Goal: Information Seeking & Learning: Learn about a topic

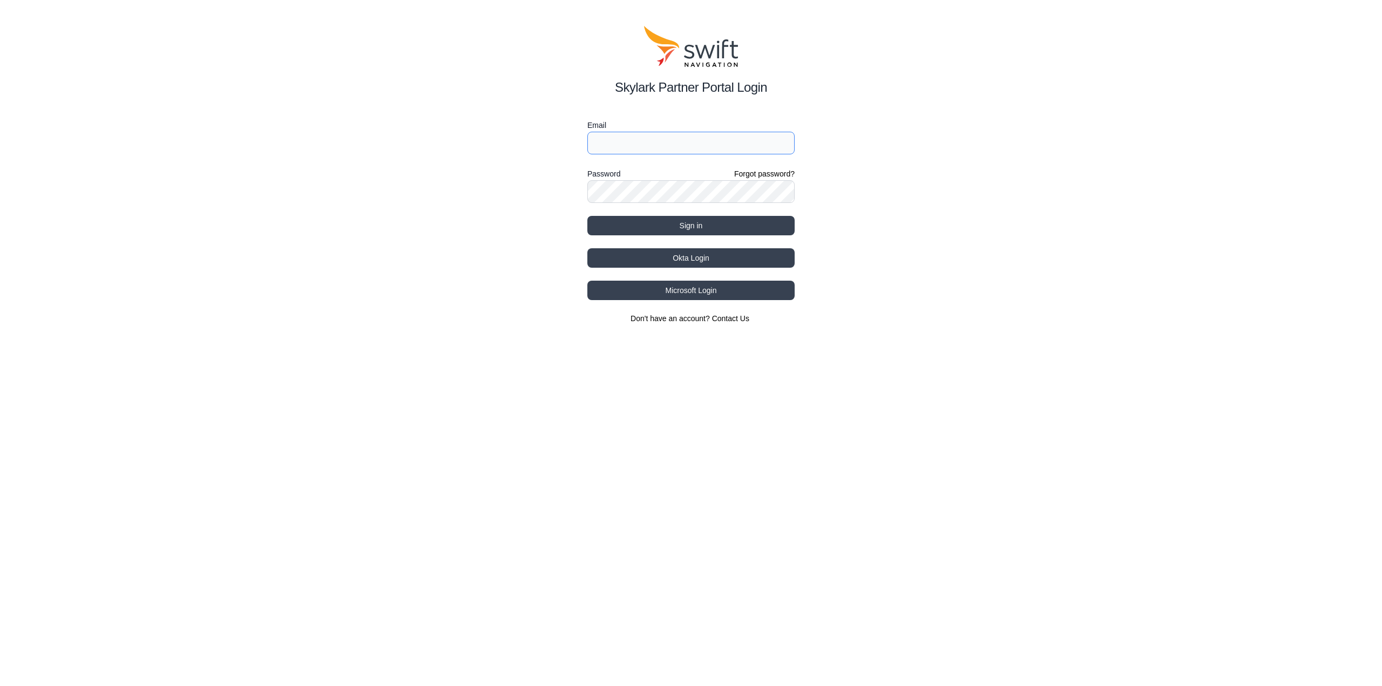
type input "[EMAIL_ADDRESS][DOMAIN_NAME]"
click at [693, 227] on button "Sign in" at bounding box center [690, 225] width 207 height 19
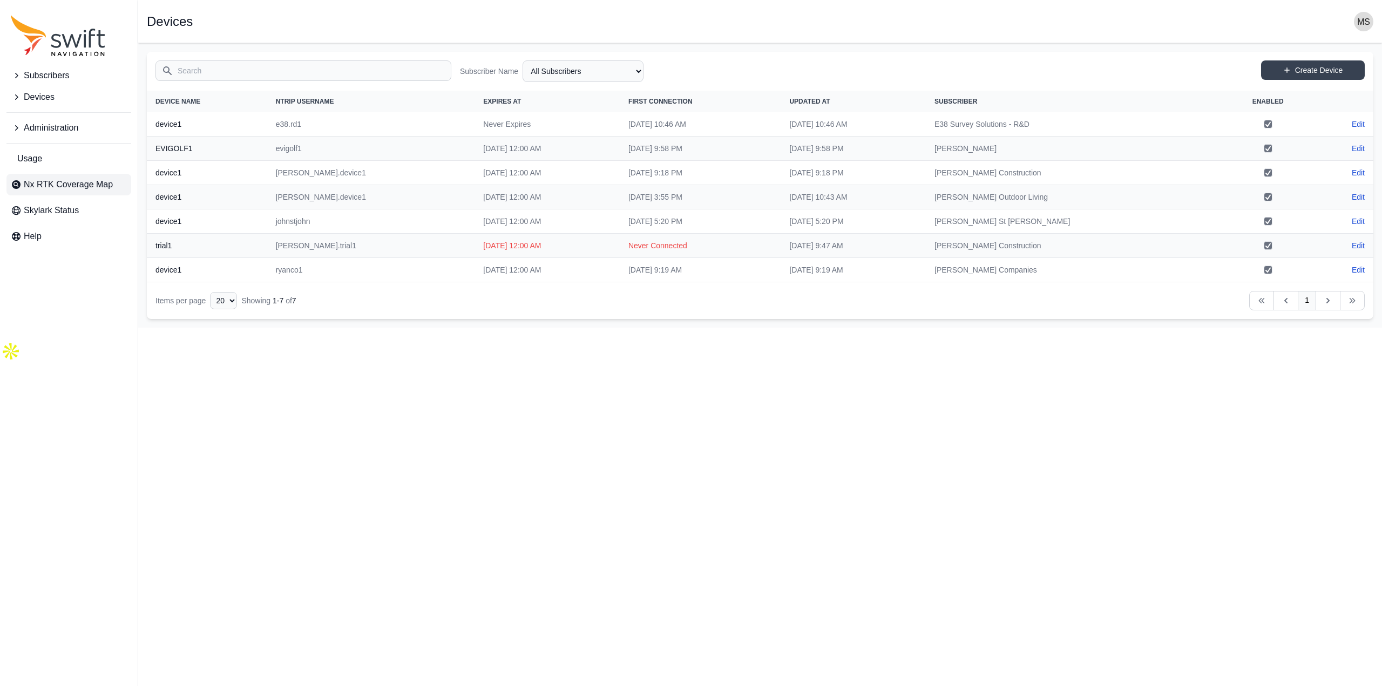
click at [83, 186] on span "Nx RTK Coverage Map" at bounding box center [68, 184] width 89 height 13
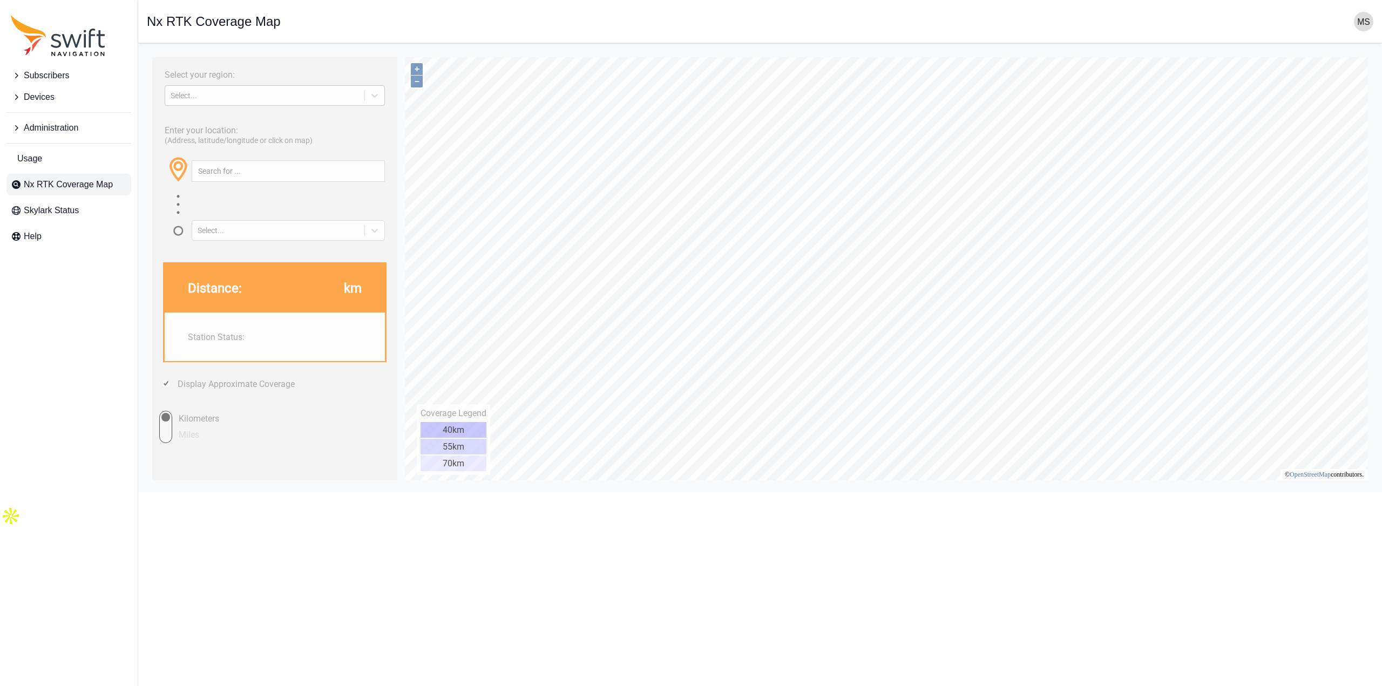
click at [236, 90] on div "Select..." at bounding box center [264, 95] width 199 height 11
click at [204, 139] on div "[GEOGRAPHIC_DATA]" at bounding box center [275, 138] width 220 height 17
click at [233, 167] on input "text" at bounding box center [288, 171] width 192 height 21
type input "[GEOGRAPHIC_DATA], [GEOGRAPHIC_DATA]"
click at [166, 432] on input "Miles" at bounding box center [156, 427] width 32 height 32
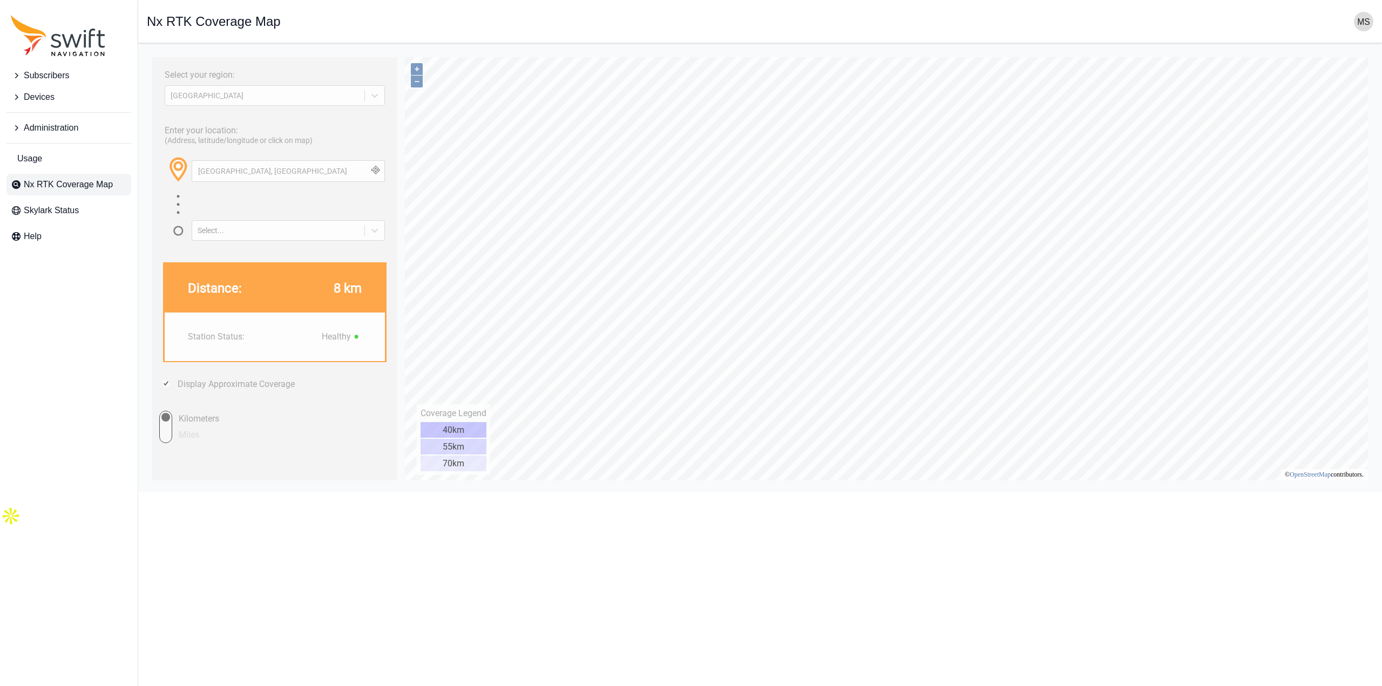
radio input "true"
type input "39.315°, -76.644°"
